Goal: Task Accomplishment & Management: Manage account settings

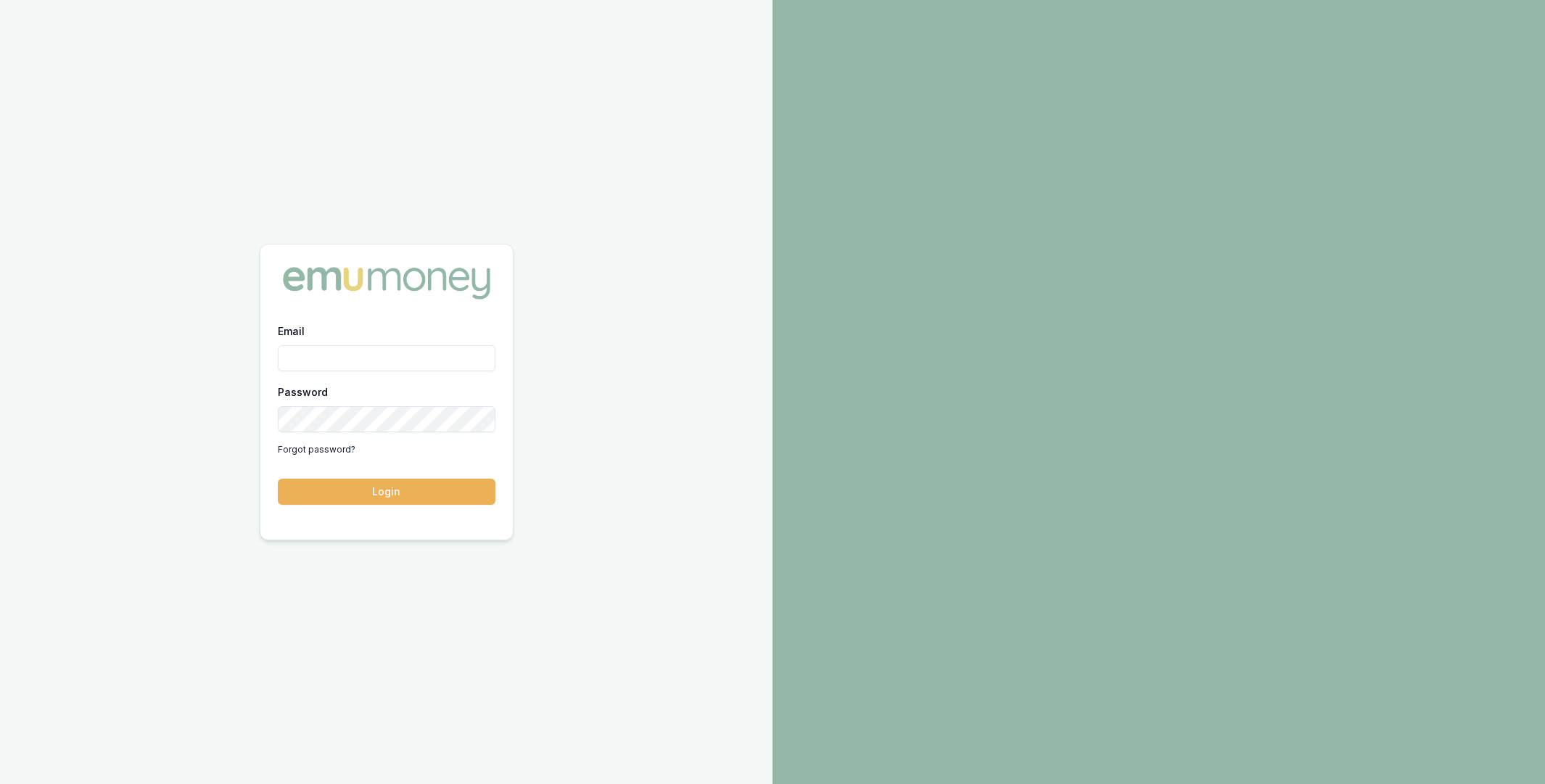
click at [371, 358] on input "Email" at bounding box center [386, 358] width 218 height 26
click at [0, 783] on com-1password-button at bounding box center [0, 784] width 0 height 0
type input "m@emumoney.com.au"
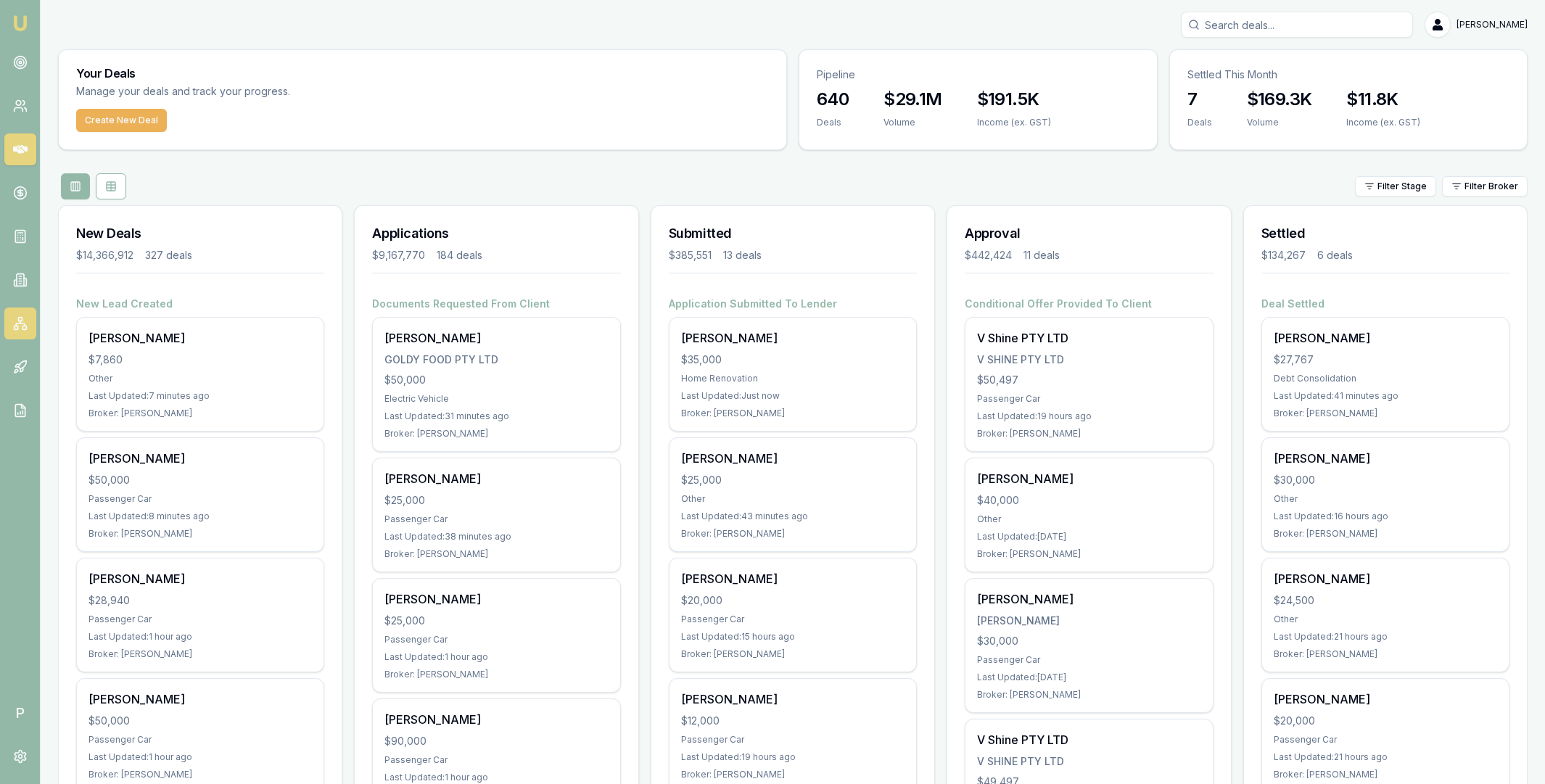
click at [27, 323] on link at bounding box center [20, 324] width 32 height 32
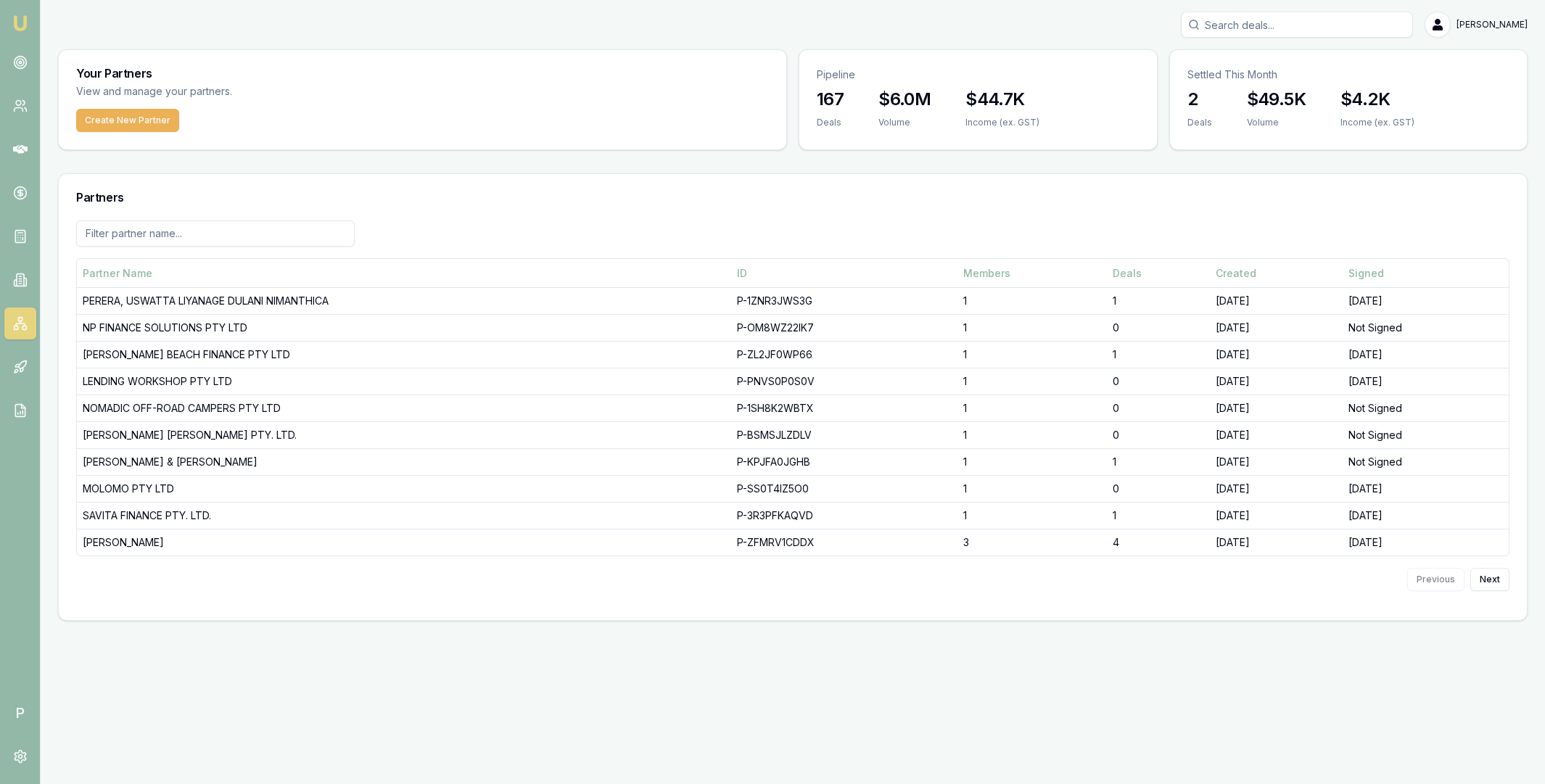
click at [193, 235] on input at bounding box center [215, 234] width 279 height 26
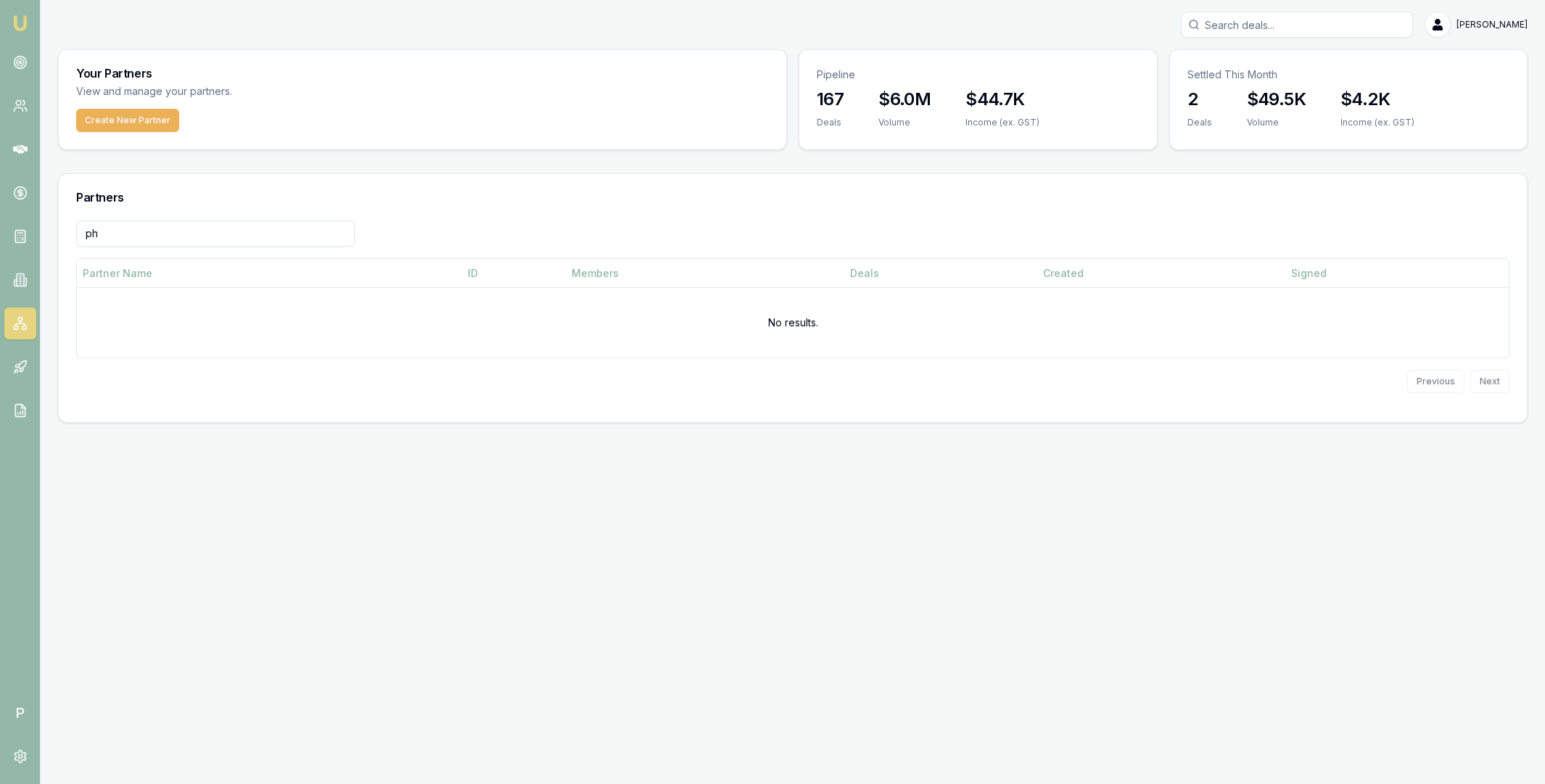
type input "p"
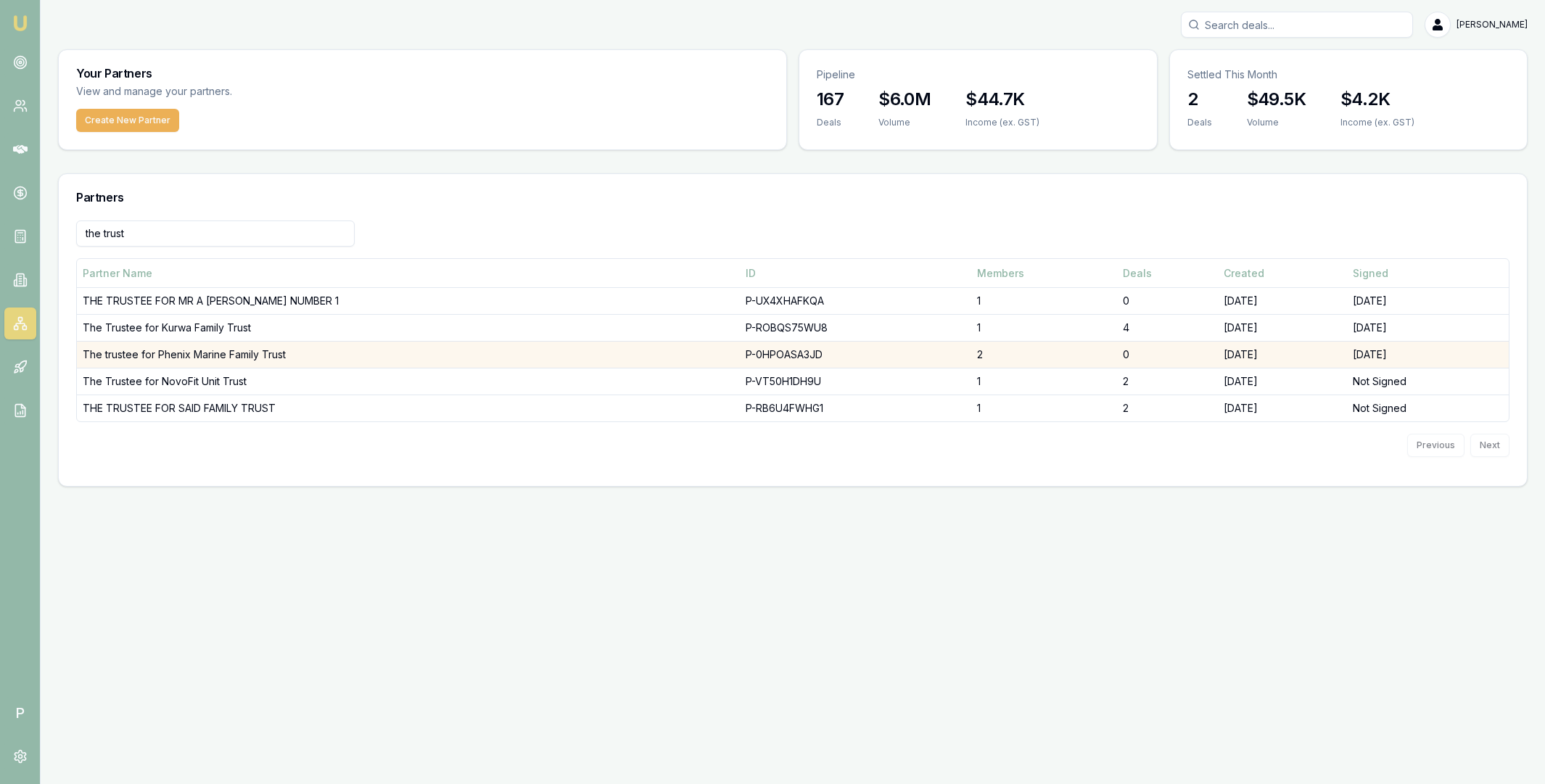
type input "the trust"
click at [225, 354] on td "The trustee for Phenix Marine Family Trust" at bounding box center [409, 354] width 663 height 26
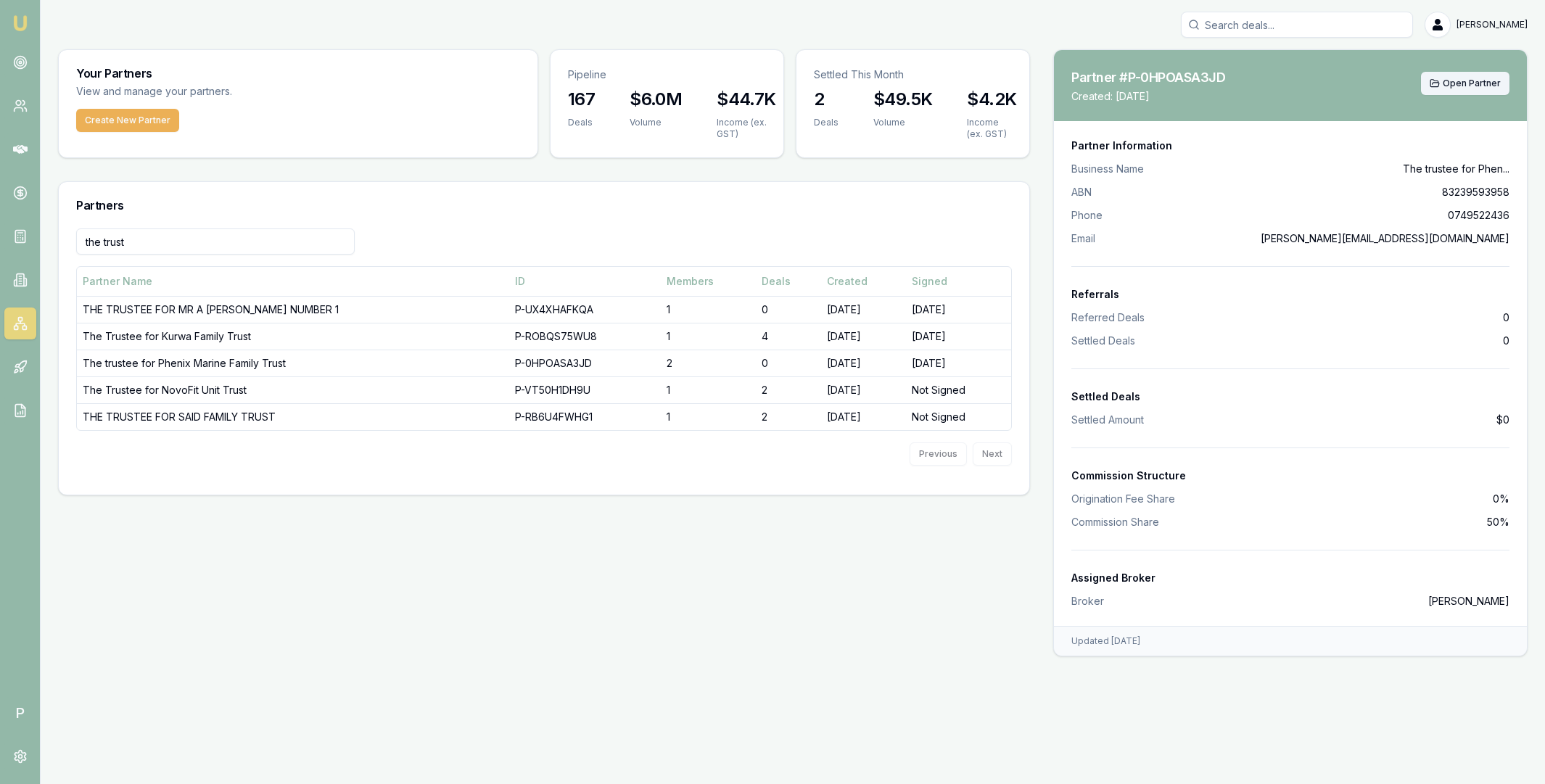
click at [1465, 84] on span "Open Partner" at bounding box center [1472, 83] width 58 height 12
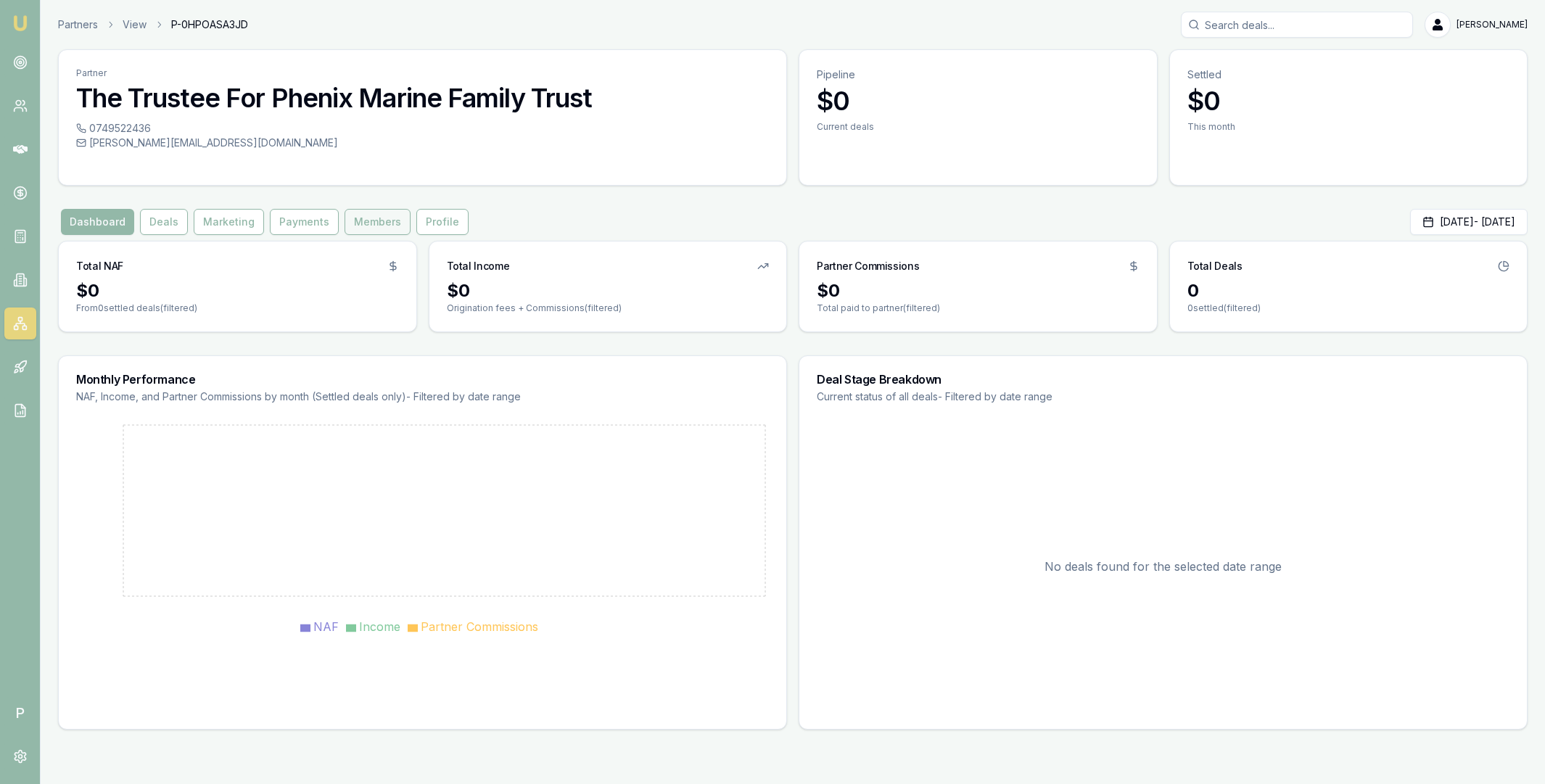
click at [369, 221] on button "Members" at bounding box center [377, 222] width 66 height 26
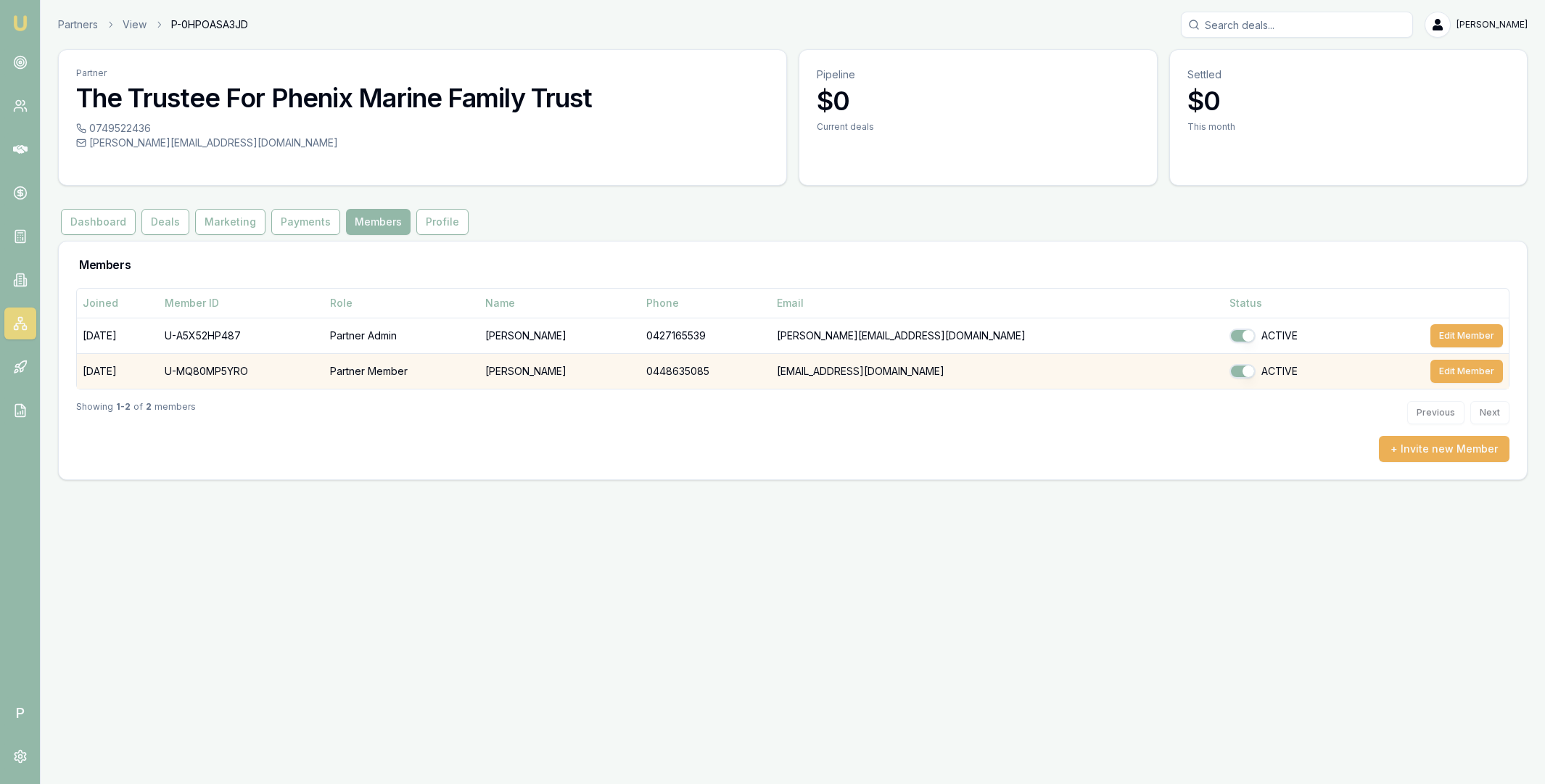
click at [221, 370] on td "U-MQ80MP5YRO" at bounding box center [241, 370] width 165 height 35
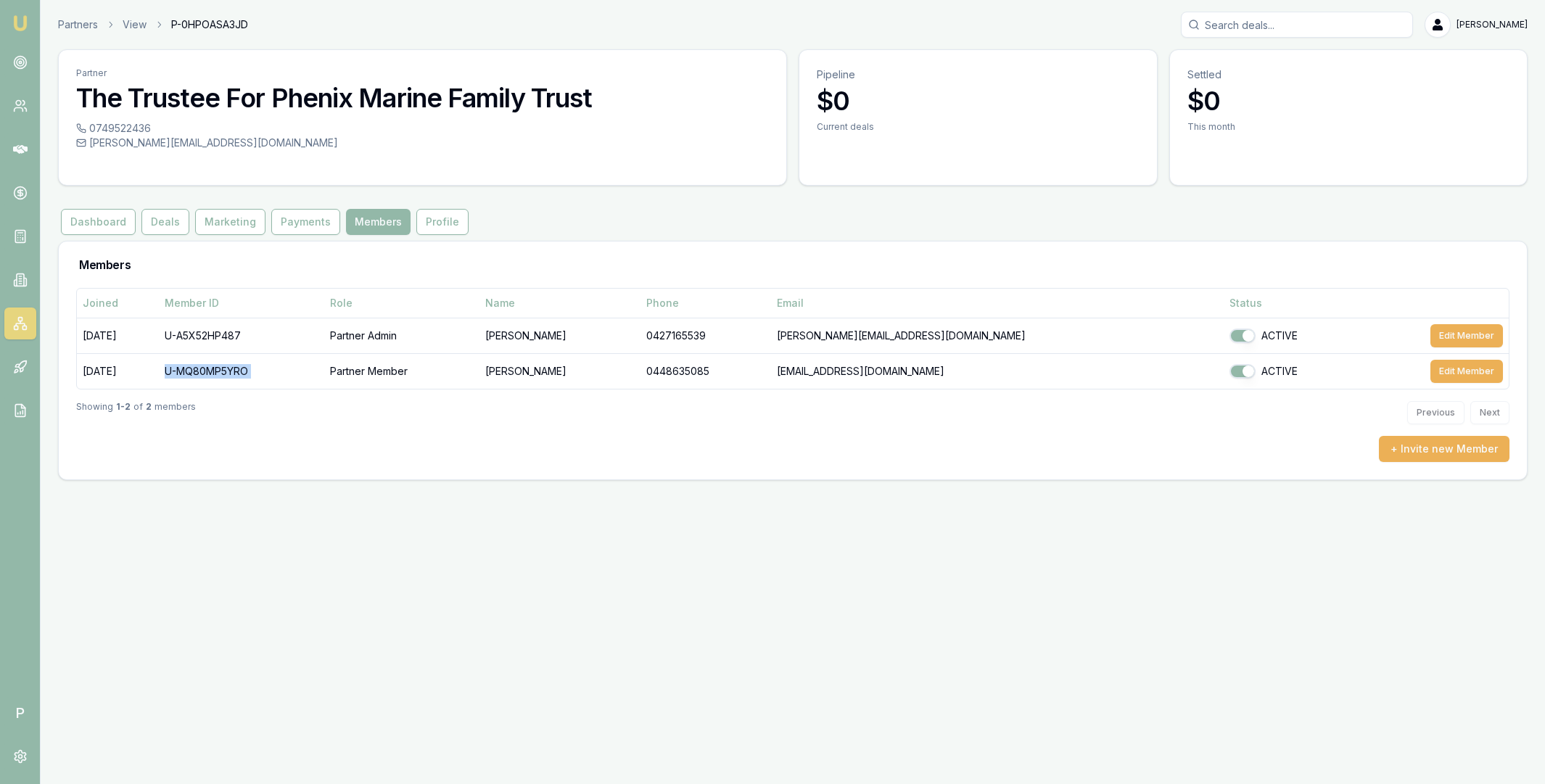
copy td "U-MQ80MP5YRO"
click at [22, 148] on icon at bounding box center [20, 149] width 15 height 9
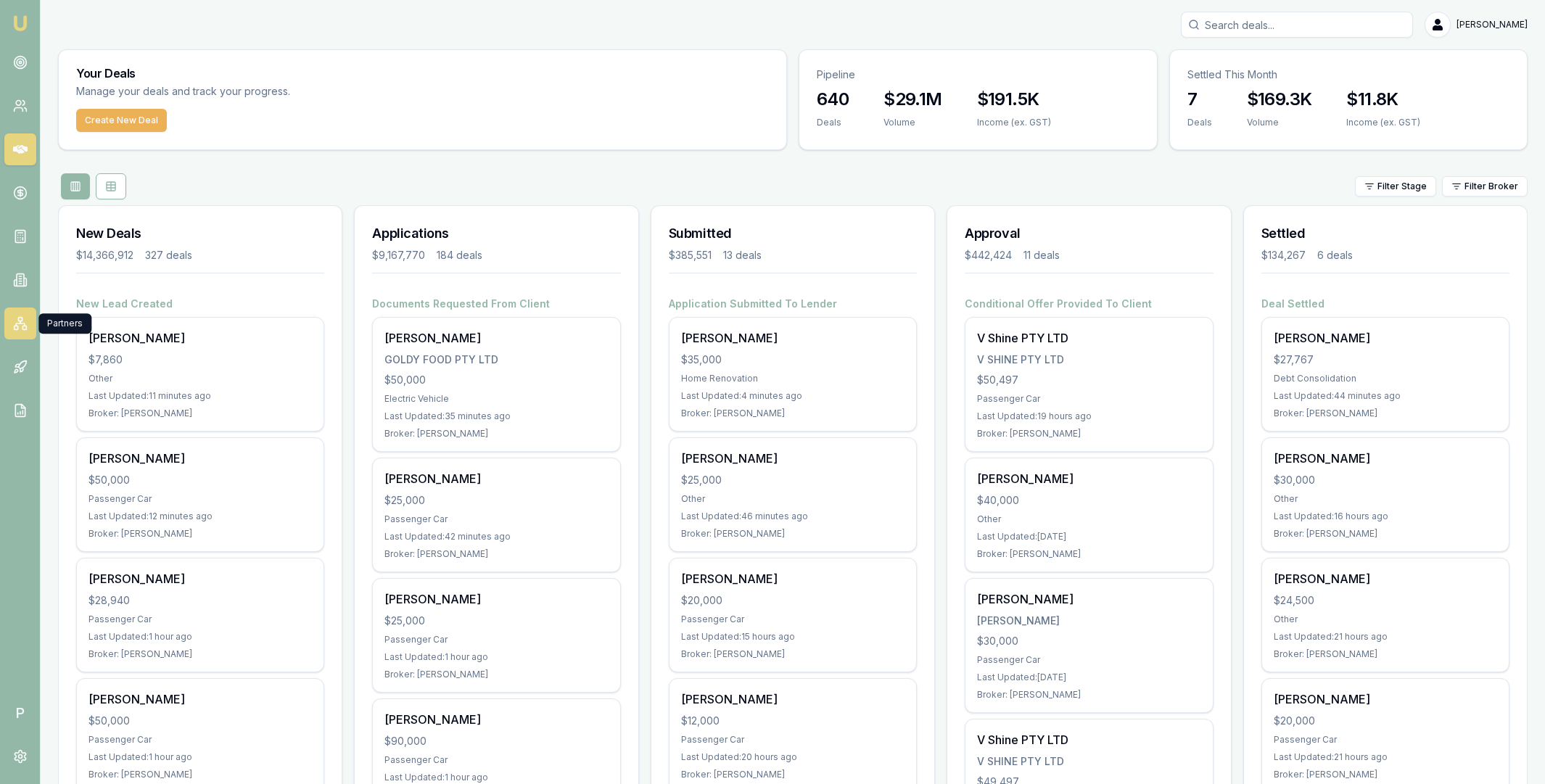
click at [14, 322] on icon at bounding box center [20, 323] width 15 height 15
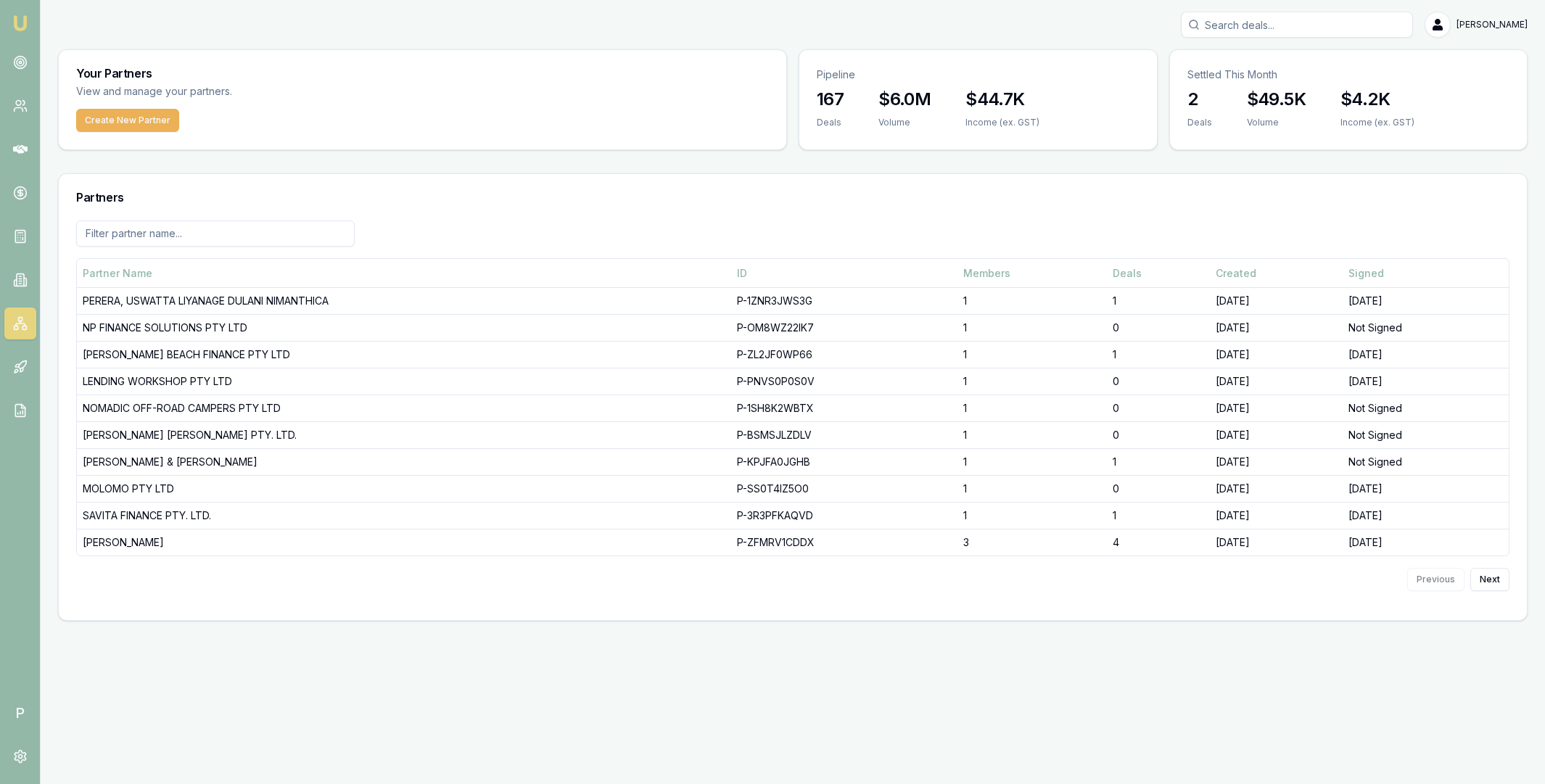
click at [229, 238] on input at bounding box center [215, 234] width 279 height 26
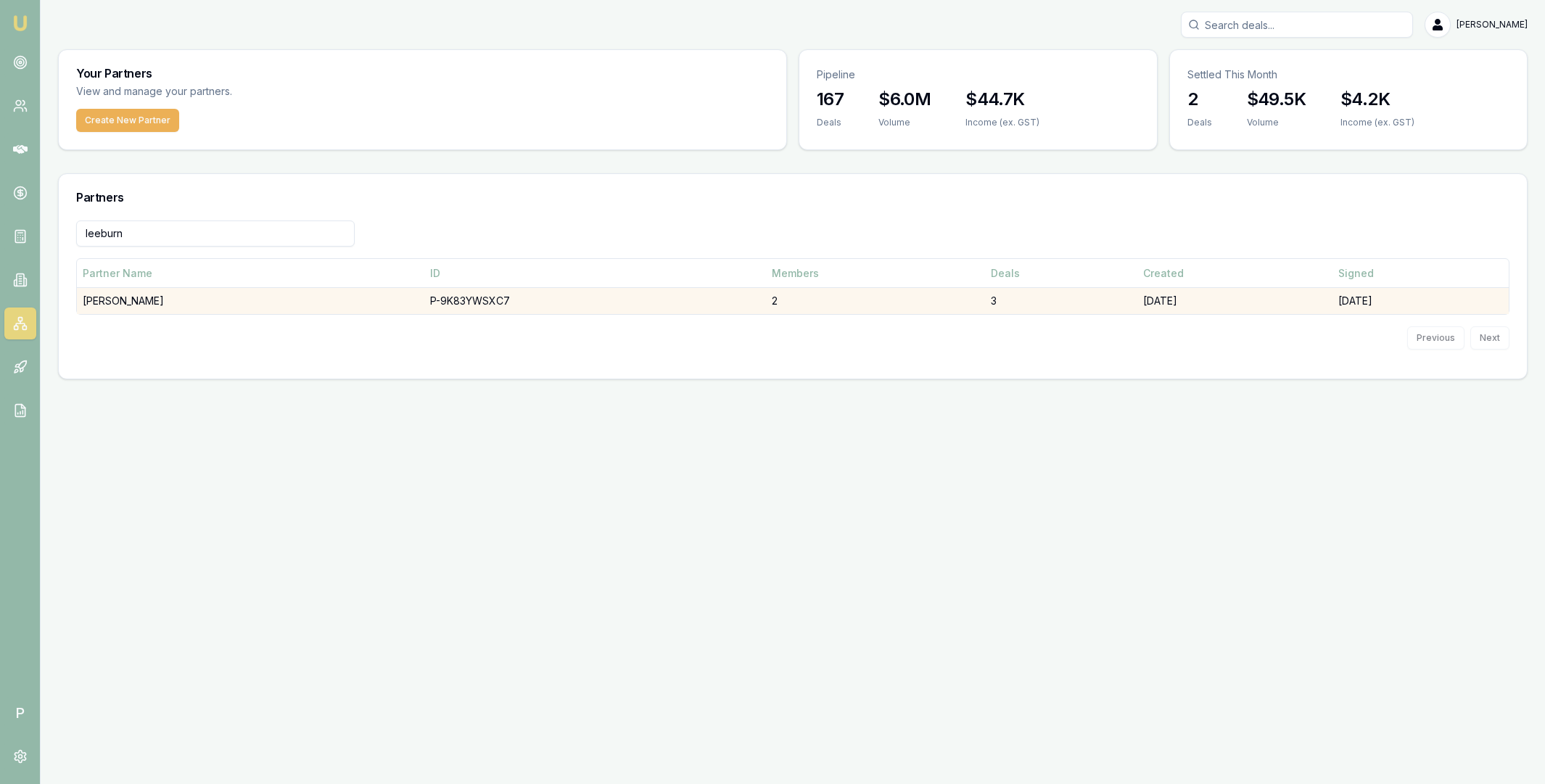
type input "leeburn"
click at [229, 299] on td "[PERSON_NAME]" at bounding box center [250, 301] width 347 height 26
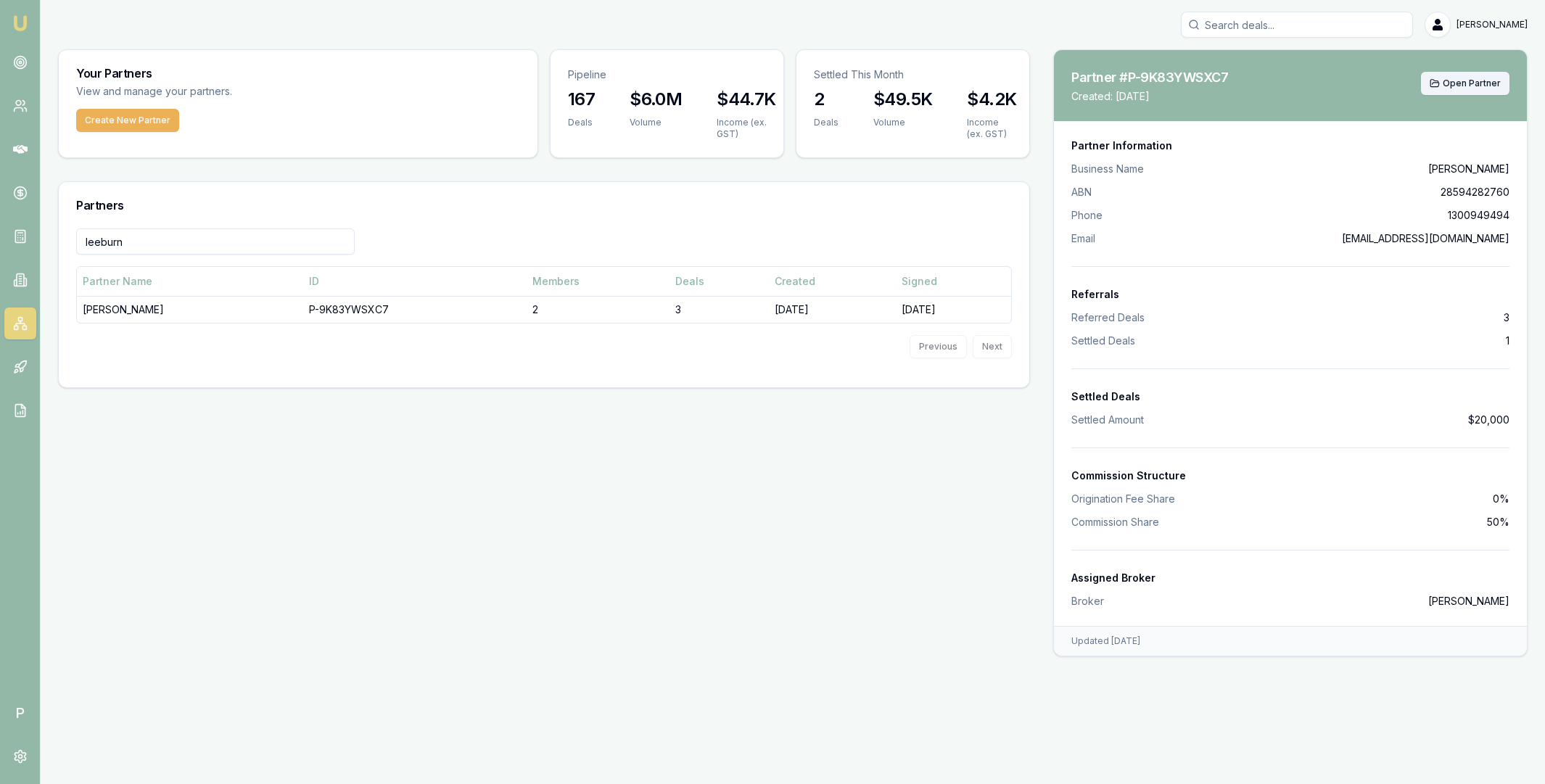
click at [1457, 85] on span "Open Partner" at bounding box center [1472, 83] width 58 height 12
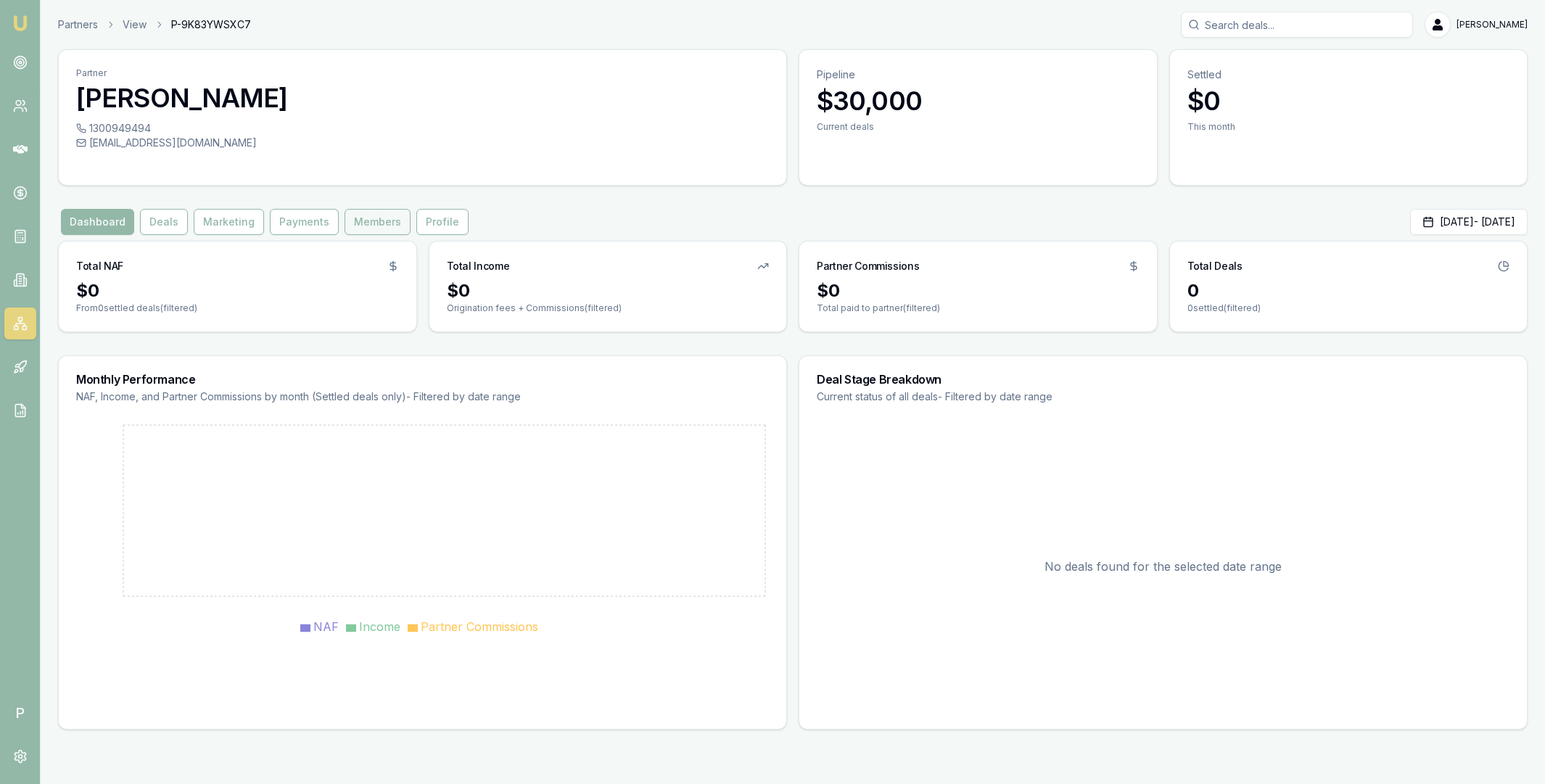
click at [365, 224] on button "Members" at bounding box center [377, 222] width 66 height 26
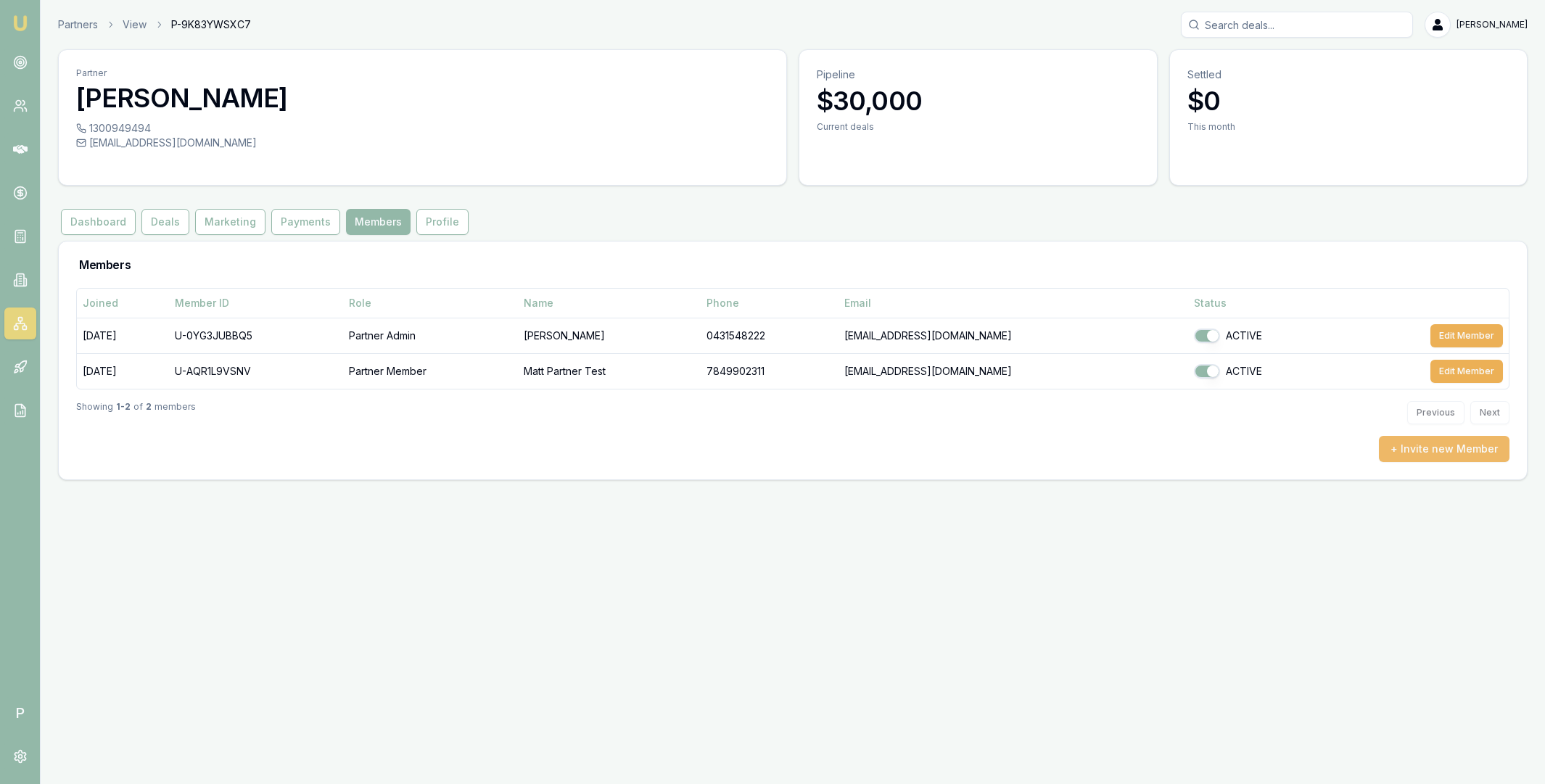
click at [1451, 454] on button "+ Invite new Member" at bounding box center [1444, 449] width 131 height 26
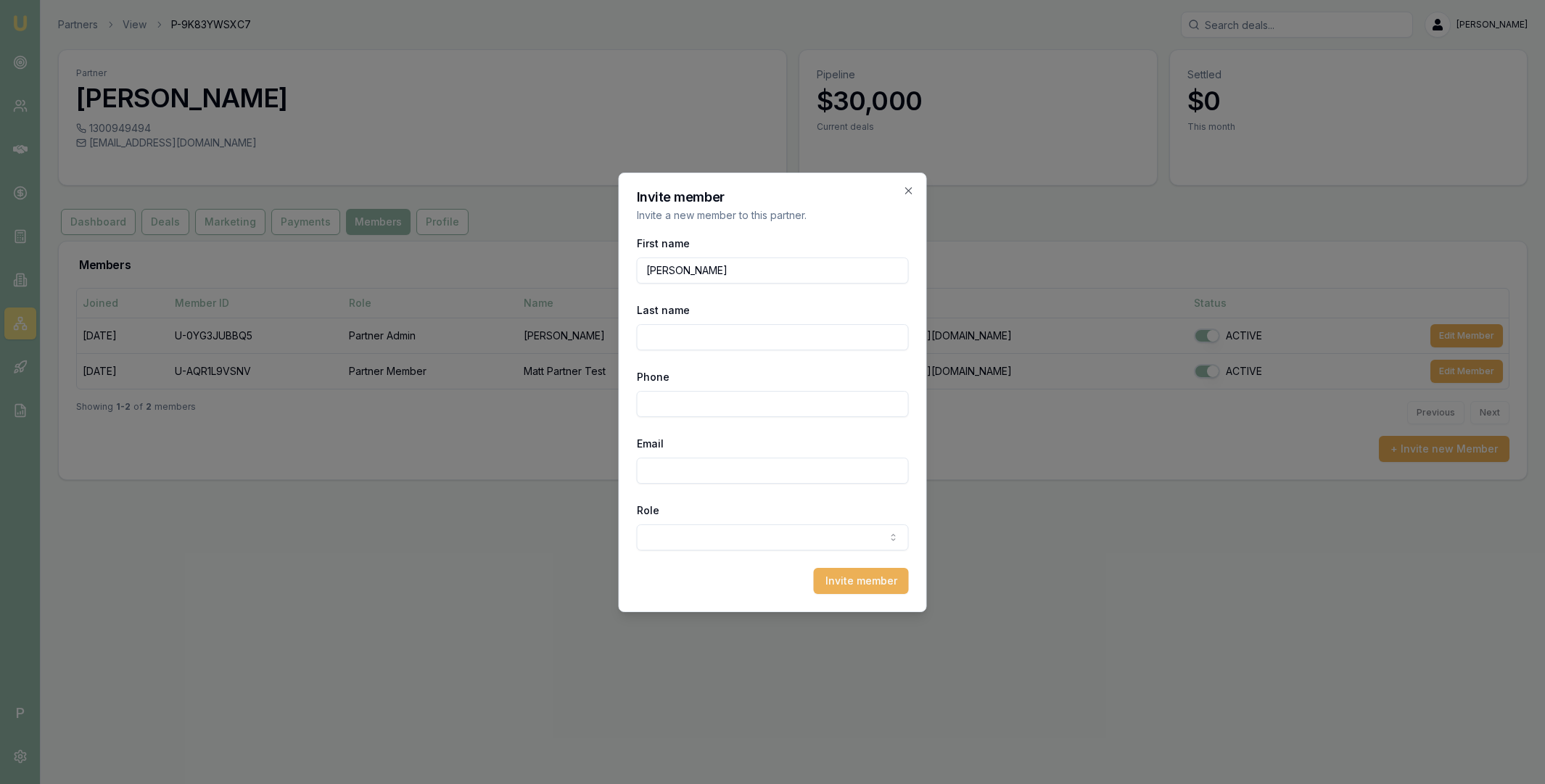
type input "Matt"
type input "Partner Test 2"
type input "0431 548 444"
click at [693, 461] on input "Email" at bounding box center [772, 470] width 272 height 26
type input "[EMAIL_ADDRESS][DOMAIN_NAME]"
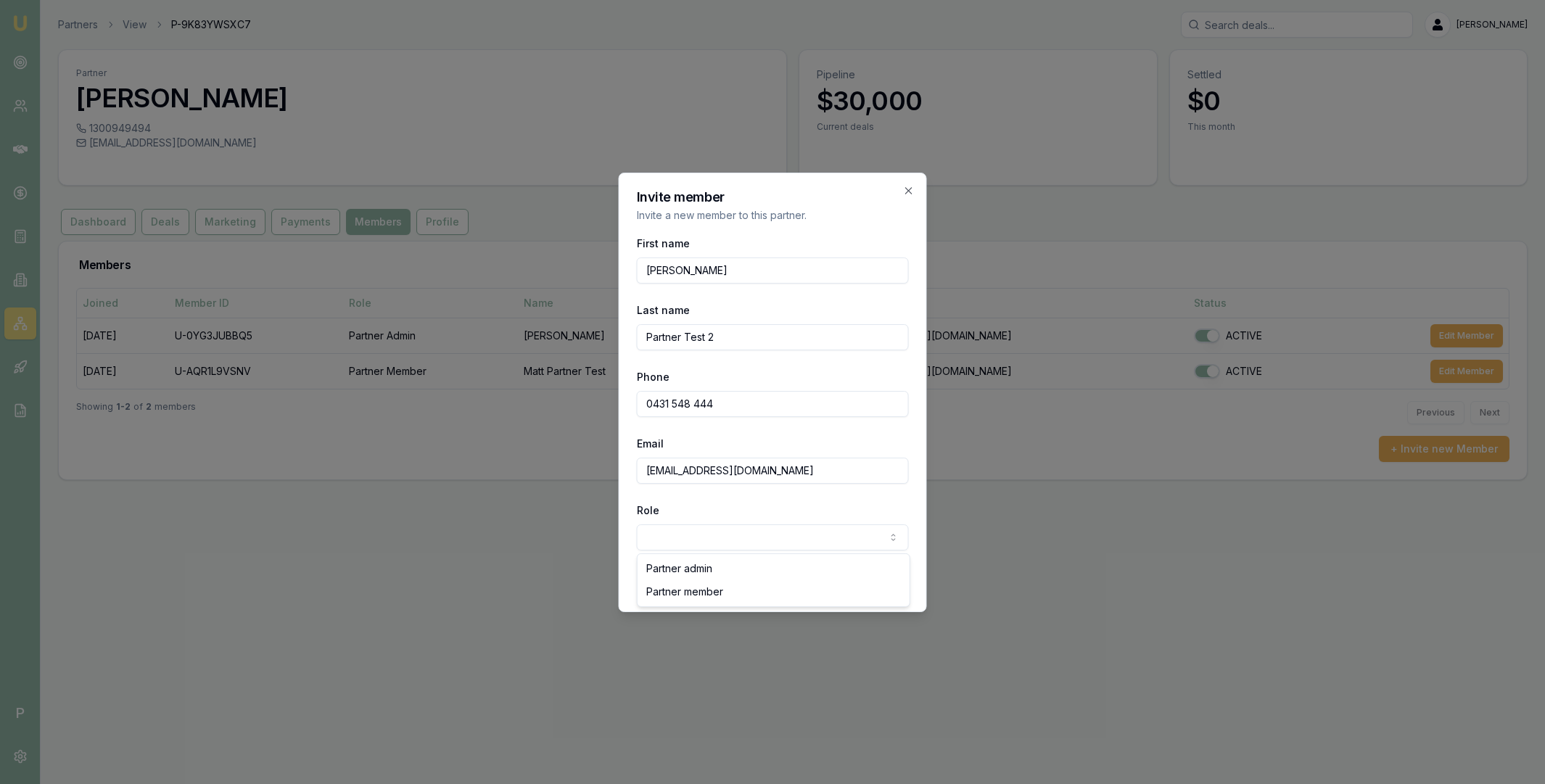
click at [736, 529] on body "Emu Broker P Partners View P-9K83YWSXC7 Matt Leeburn Toggle Menu Partner Leebur…" at bounding box center [772, 392] width 1545 height 784
select select "PARTNER_MEMBER"
click at [883, 579] on button "Invite member" at bounding box center [861, 581] width 95 height 26
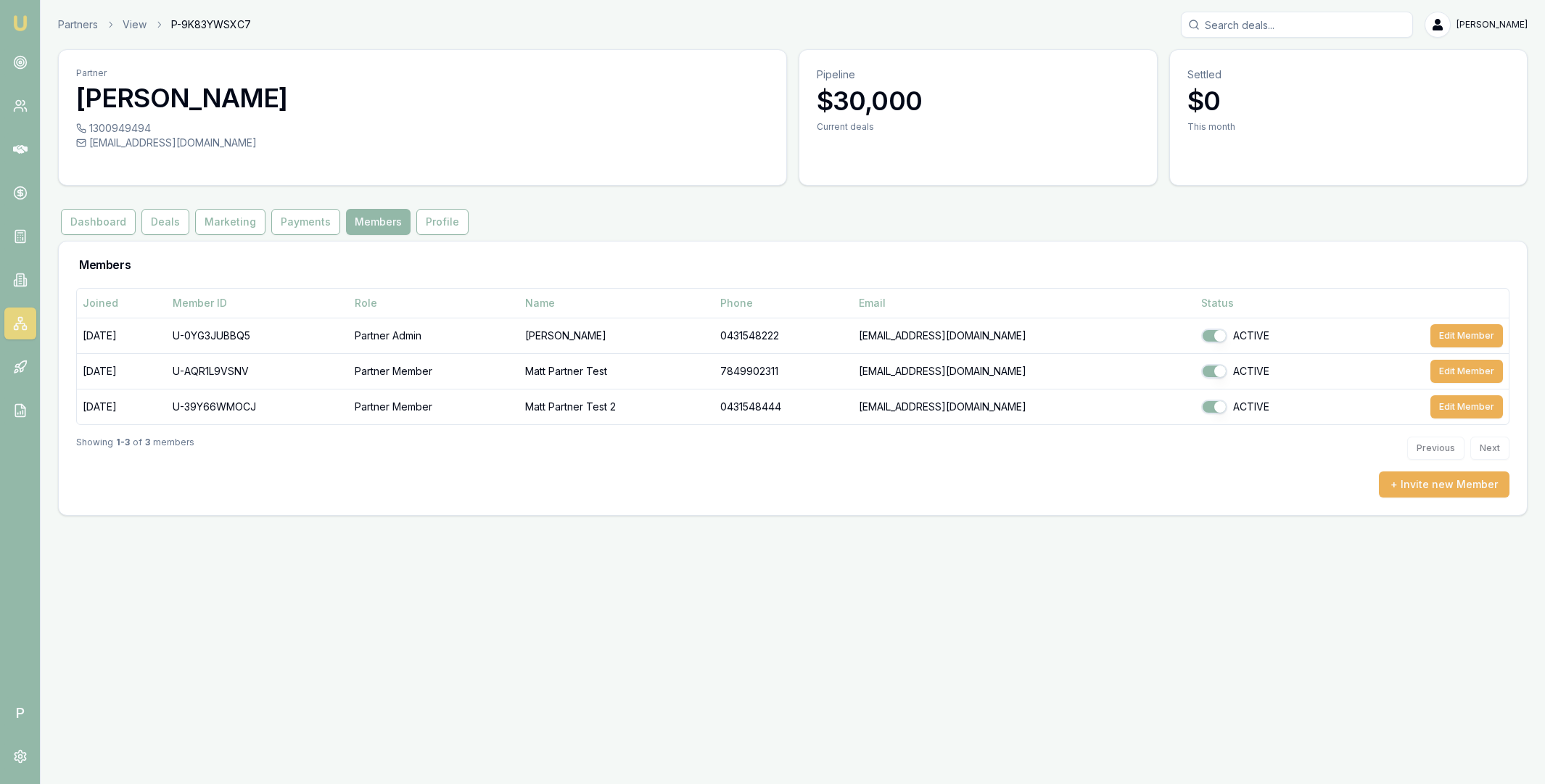
click at [20, 319] on icon at bounding box center [20, 323] width 15 height 15
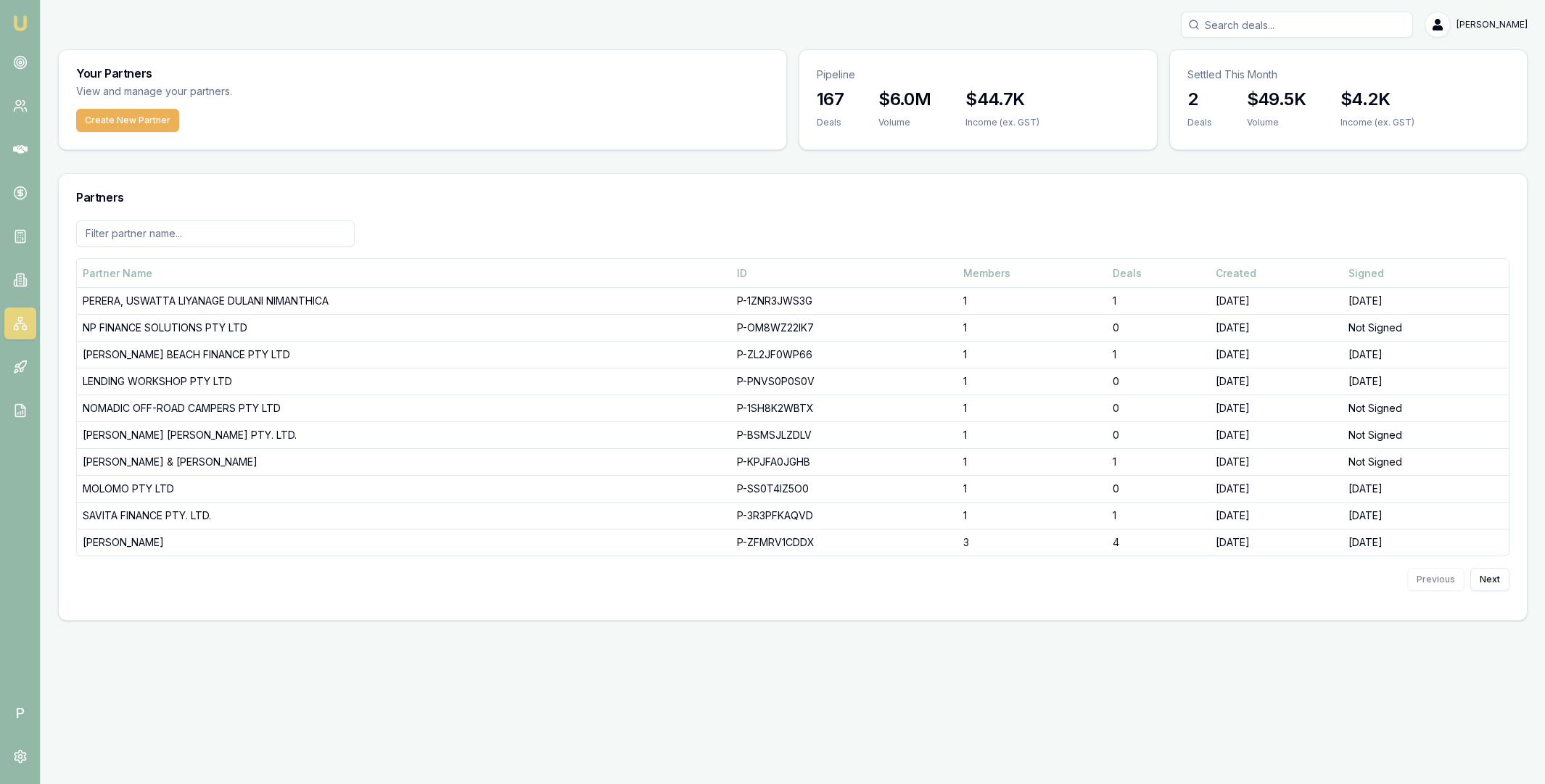
click at [154, 226] on input at bounding box center [215, 234] width 279 height 26
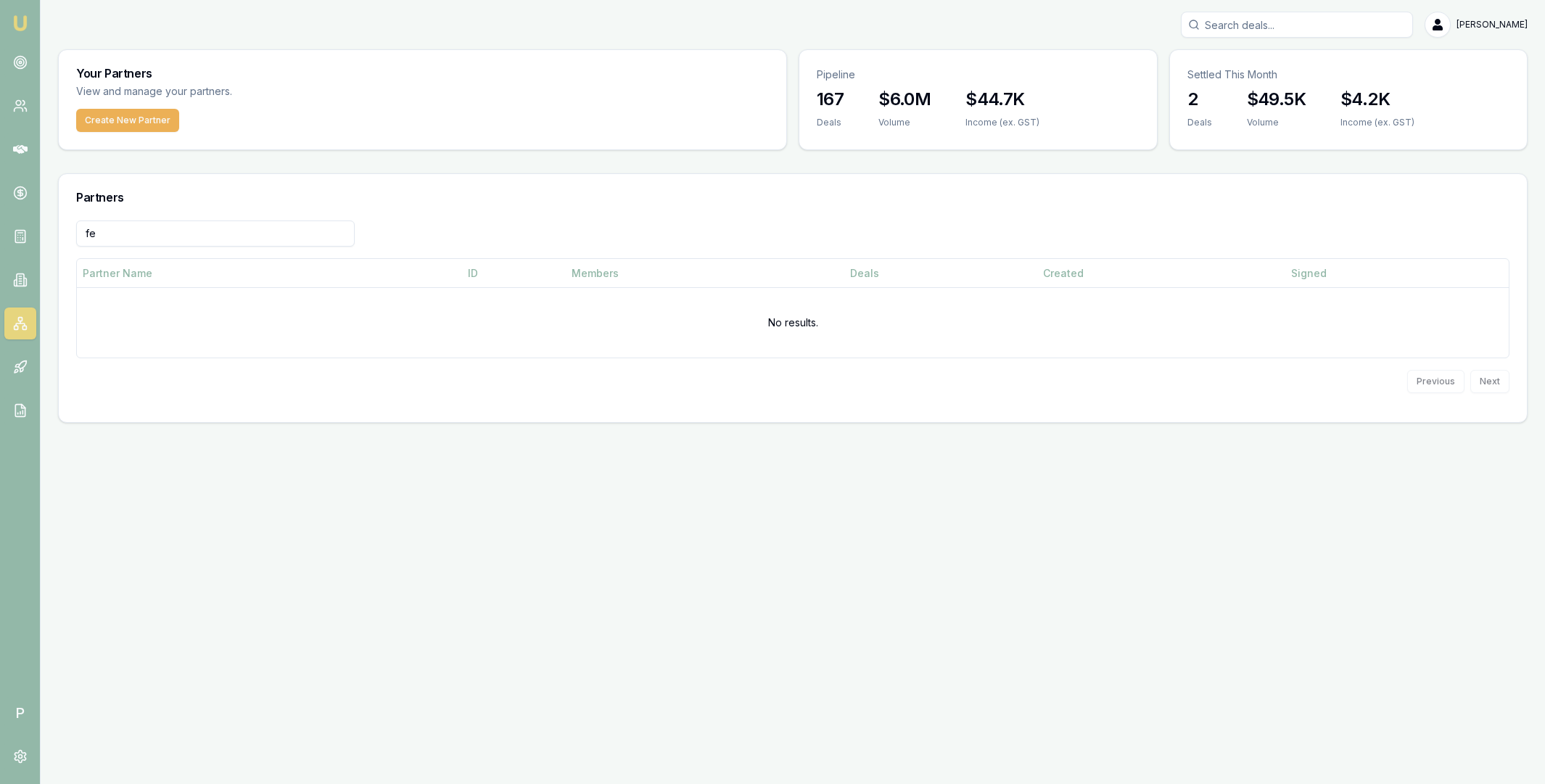
type input "f"
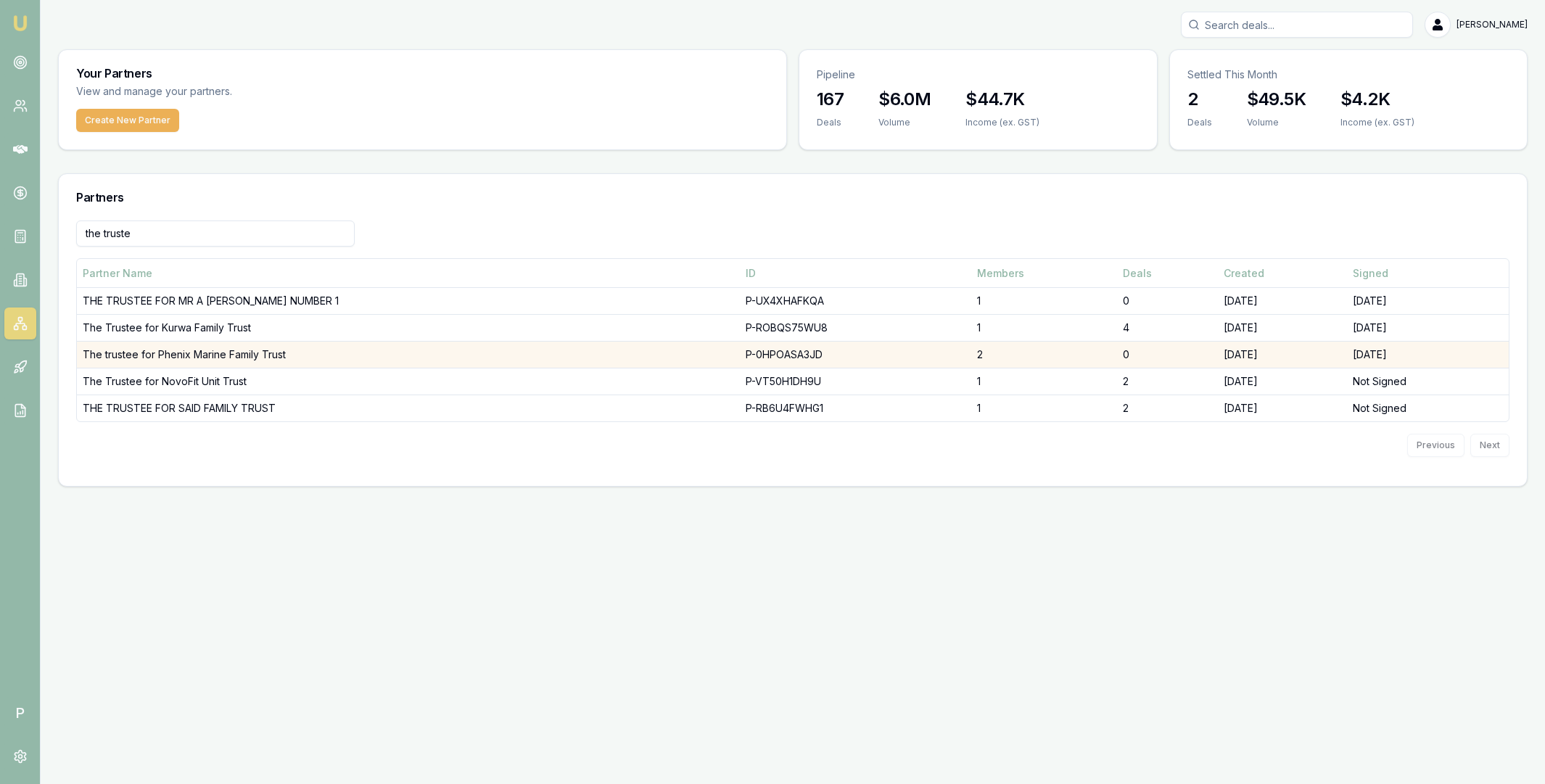
type input "the truste"
click at [209, 354] on td "The trustee for Phenix Marine Family Trust" at bounding box center [409, 354] width 663 height 26
